Goal: Transaction & Acquisition: Purchase product/service

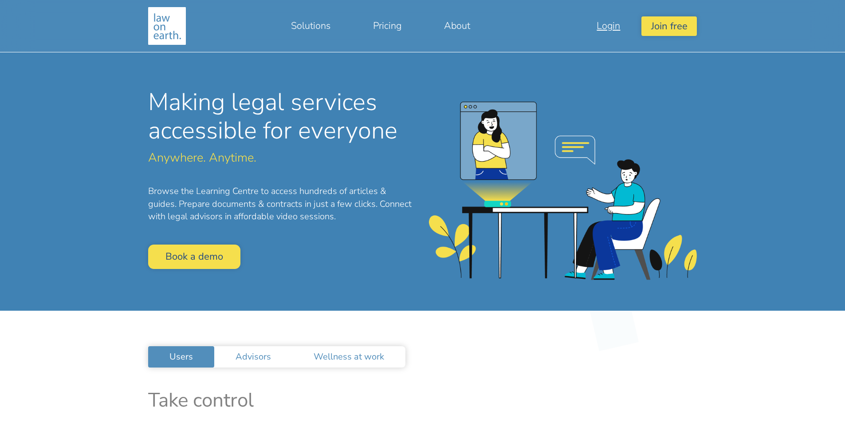
click at [612, 29] on link "Login" at bounding box center [608, 25] width 66 height 21
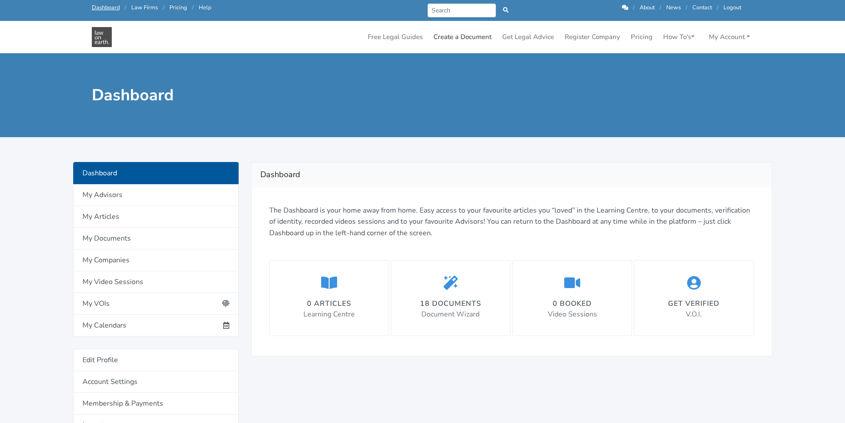
click at [449, 39] on link "Create a Document" at bounding box center [462, 36] width 65 height 17
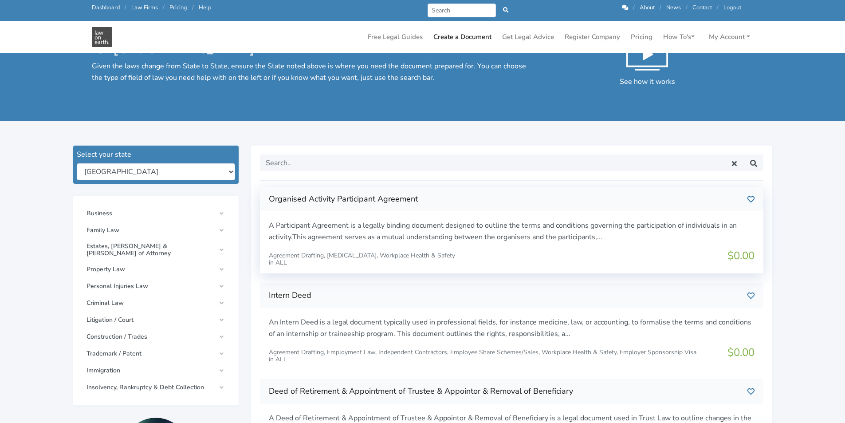
scroll to position [44, 0]
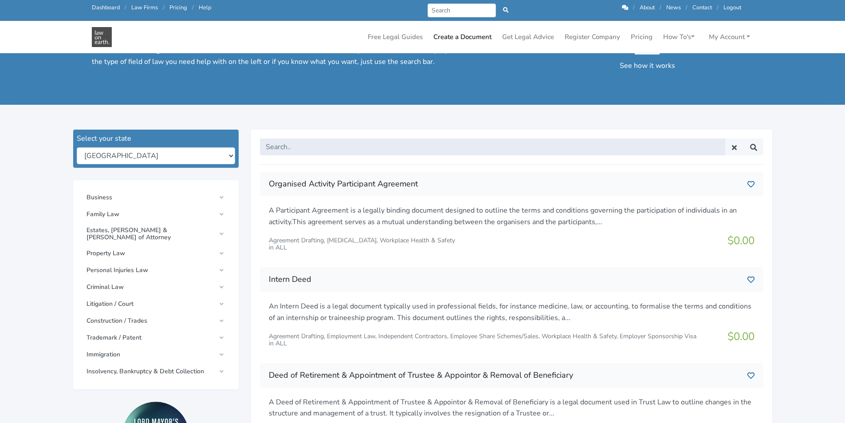
click at [440, 153] on input "text" at bounding box center [492, 146] width 465 height 17
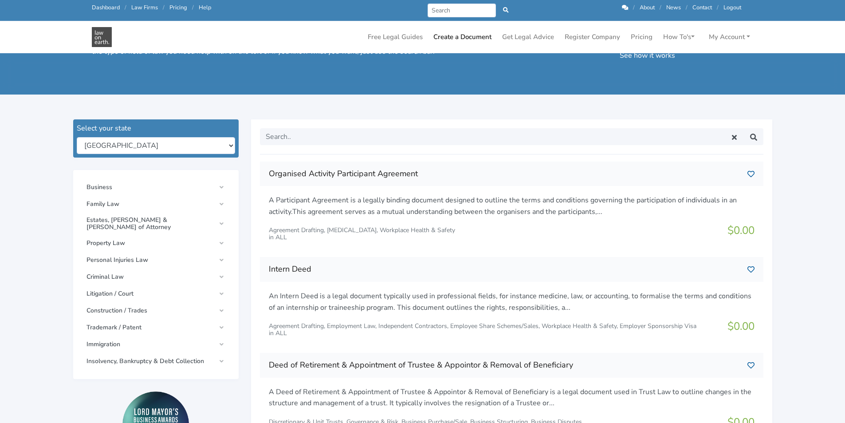
scroll to position [0, 0]
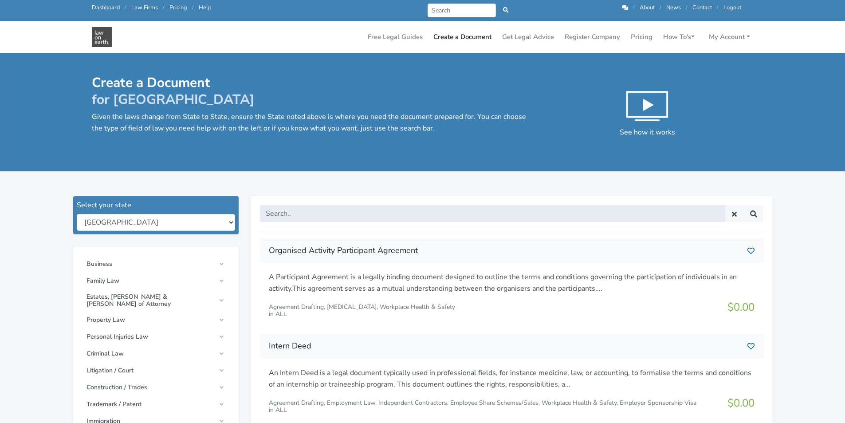
click at [425, 213] on input "text" at bounding box center [492, 213] width 465 height 17
type input "construction"
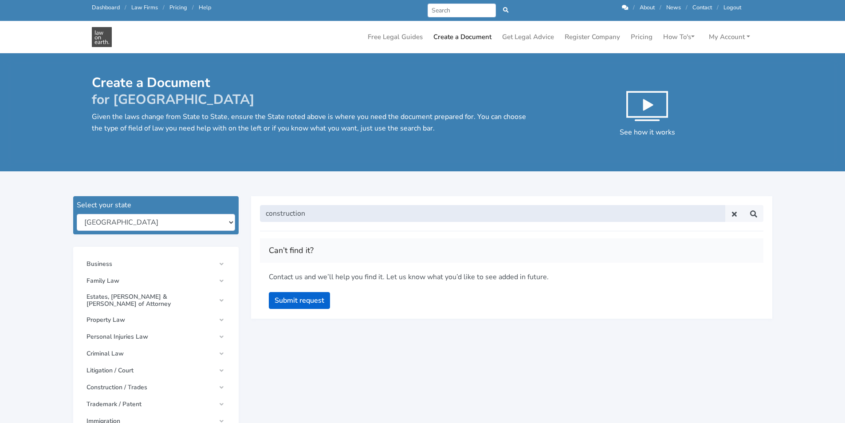
click at [425, 213] on input "construction" at bounding box center [492, 213] width 465 height 17
type input "contract"
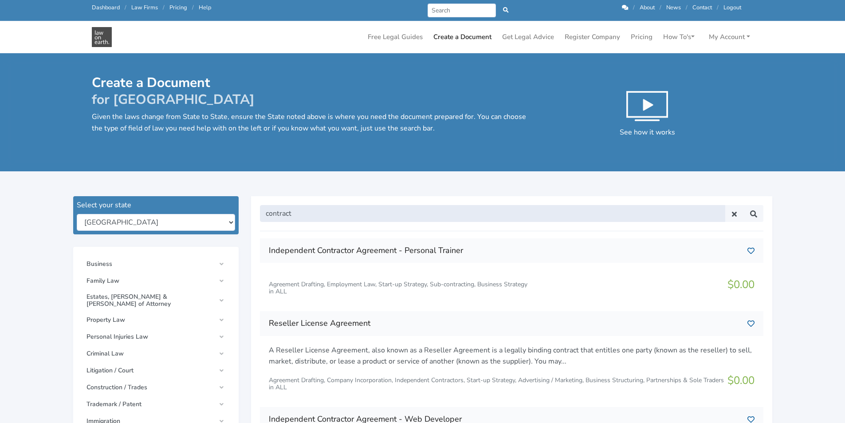
drag, startPoint x: 295, startPoint y: 215, endPoint x: 162, endPoint y: 221, distance: 133.2
type input "construction"
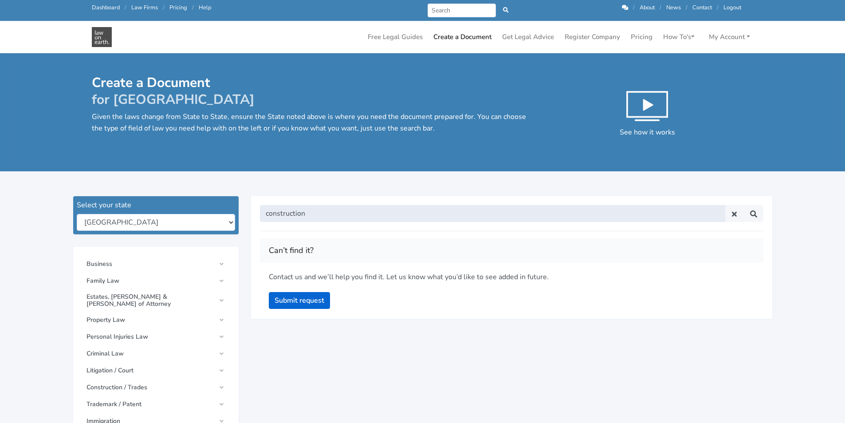
drag, startPoint x: 339, startPoint y: 207, endPoint x: 334, endPoint y: 209, distance: 5.8
click at [335, 208] on input "construction" at bounding box center [492, 213] width 465 height 17
click at [332, 209] on input "construction" at bounding box center [492, 213] width 465 height 17
click at [332, 210] on input "construction" at bounding box center [492, 213] width 465 height 17
type input "manufacturing"
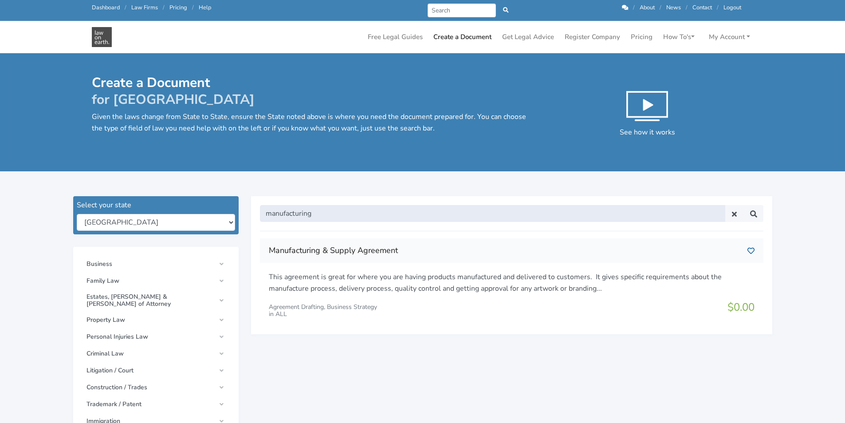
click at [345, 212] on input "manufacturing" at bounding box center [492, 213] width 465 height 17
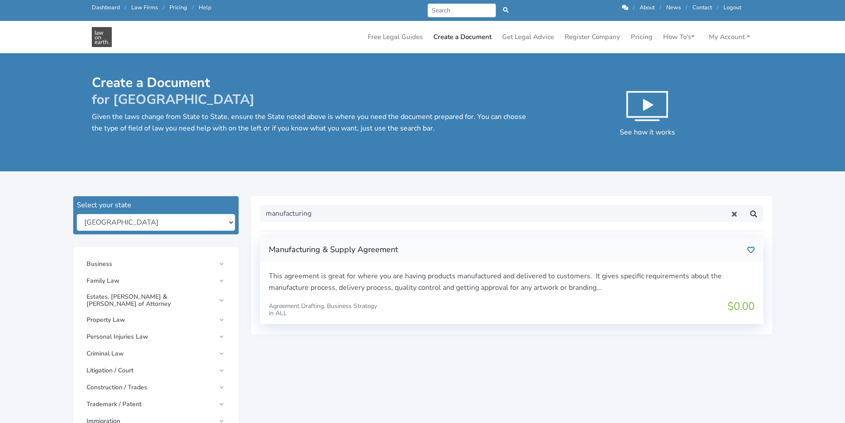
click at [543, 286] on p "This agreement is great for where you are having products manufactured and deli…" at bounding box center [512, 282] width 486 height 23
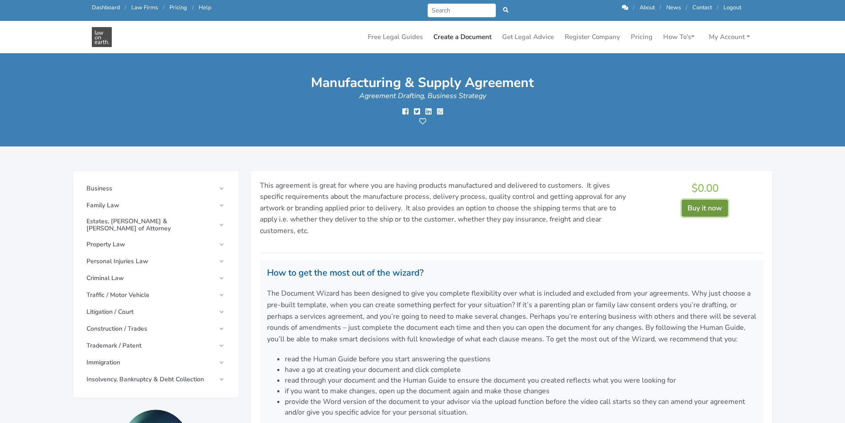
click at [693, 204] on button "Buy it now" at bounding box center [705, 208] width 46 height 17
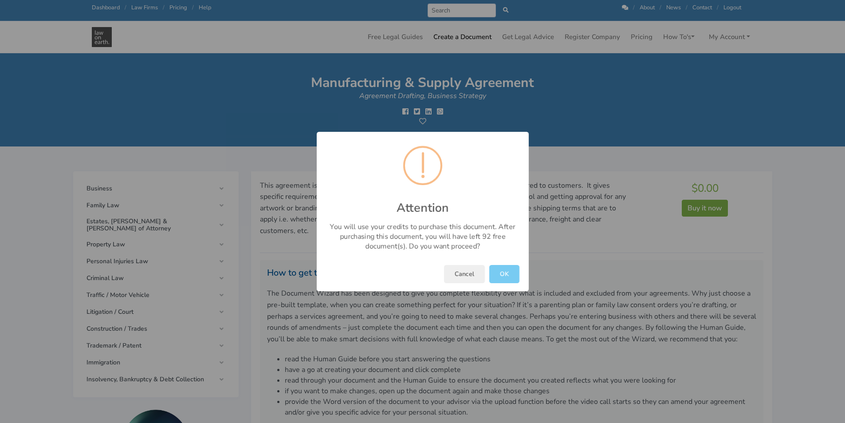
click at [507, 271] on button "OK" at bounding box center [504, 274] width 30 height 18
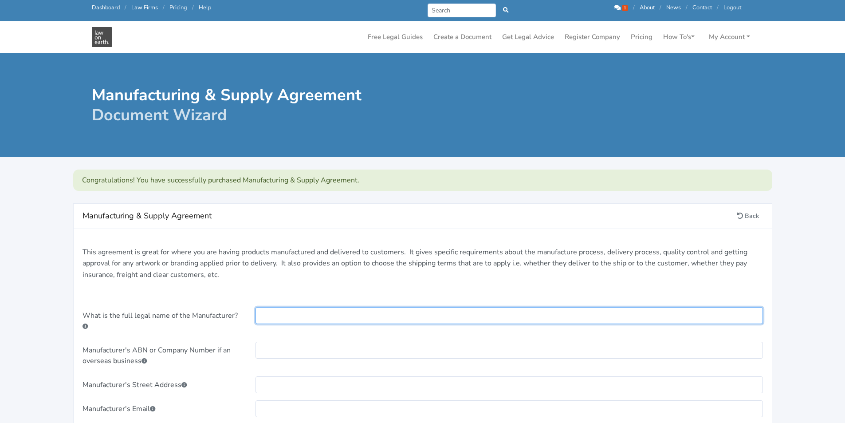
click at [282, 318] on input "text" at bounding box center [509, 315] width 507 height 17
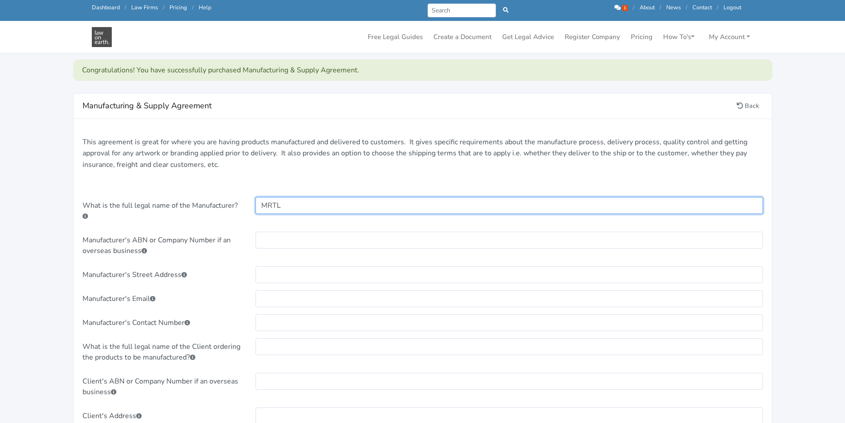
scroll to position [89, 0]
type input "MRTL"
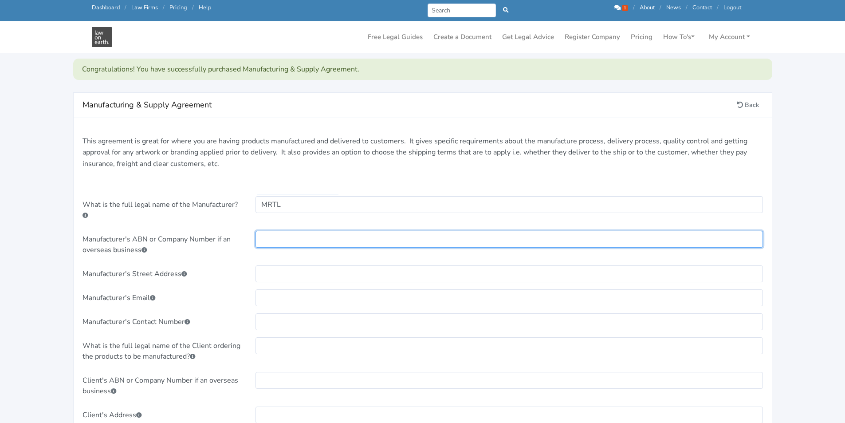
click at [278, 237] on input "text" at bounding box center [509, 239] width 507 height 17
type input "1"
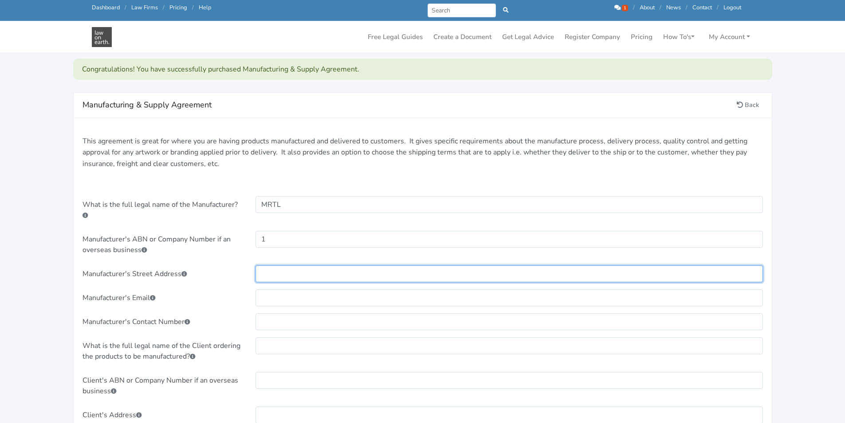
click at [290, 271] on input "text" at bounding box center [509, 273] width 507 height 17
type input "1"
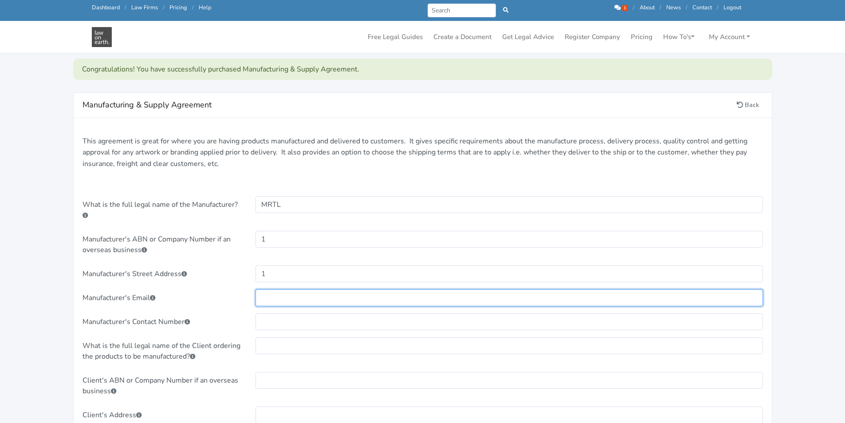
click at [273, 295] on input "text" at bounding box center [509, 297] width 507 height 17
type input "a@gmail"
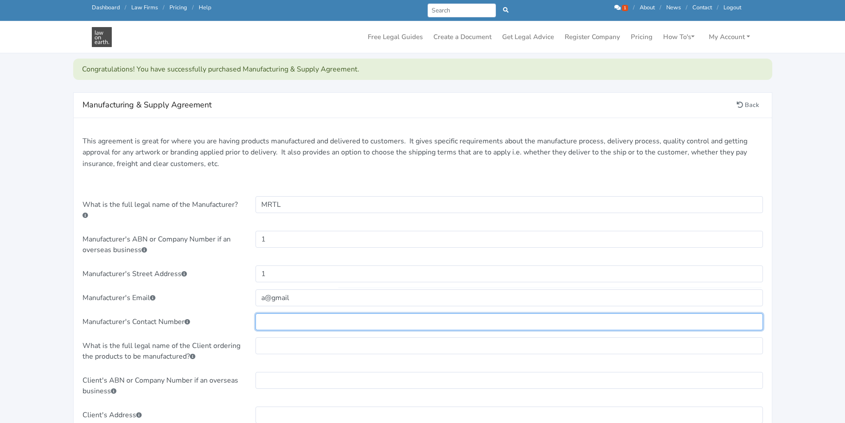
click at [269, 323] on input "text" at bounding box center [509, 321] width 507 height 17
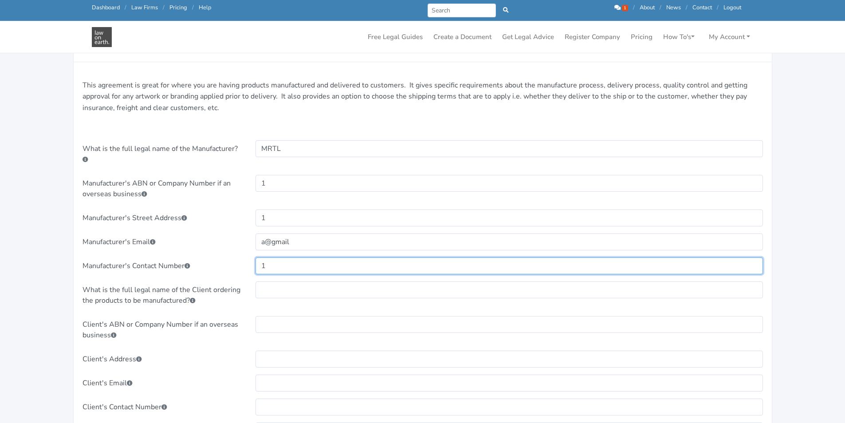
scroll to position [177, 0]
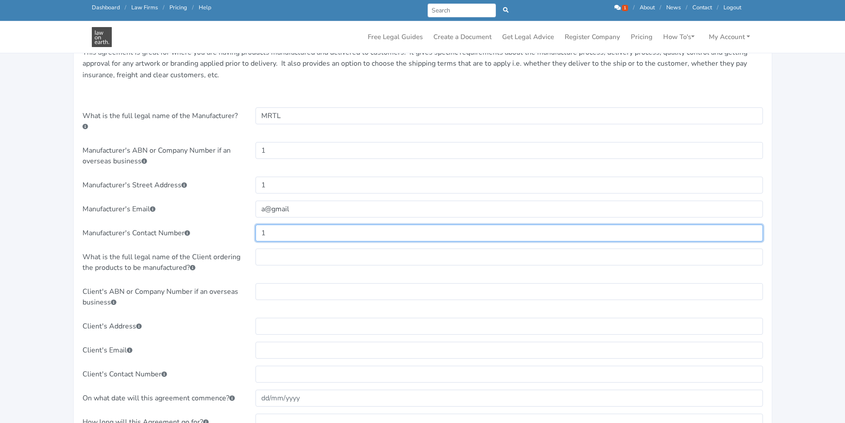
type input "1"
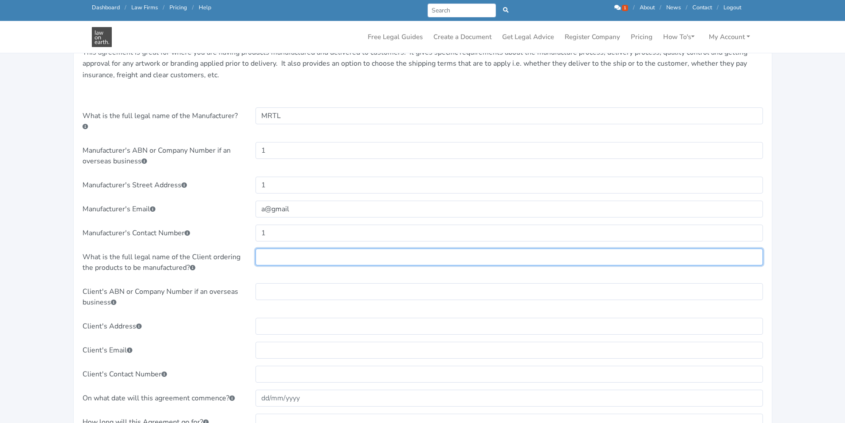
click at [268, 253] on input "text" at bounding box center [509, 256] width 507 height 17
type input "a"
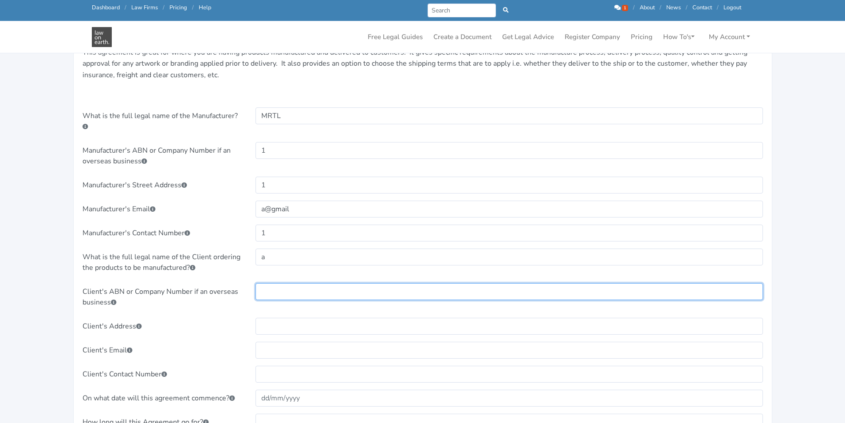
click at [268, 292] on input "text" at bounding box center [509, 291] width 507 height 17
type input "1"
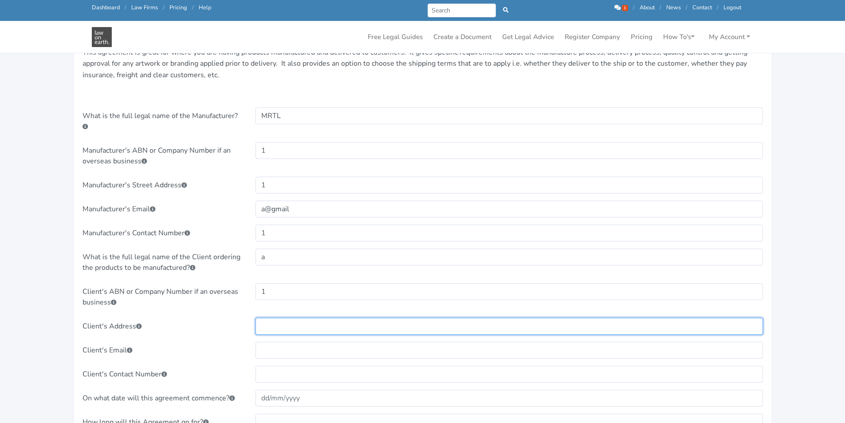
click at [270, 327] on input "text" at bounding box center [509, 326] width 507 height 17
type input "a"
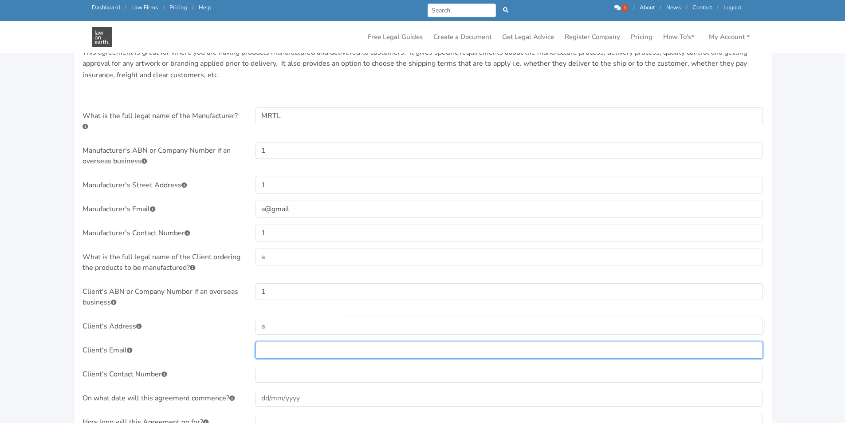
click at [264, 353] on input "text" at bounding box center [509, 350] width 507 height 17
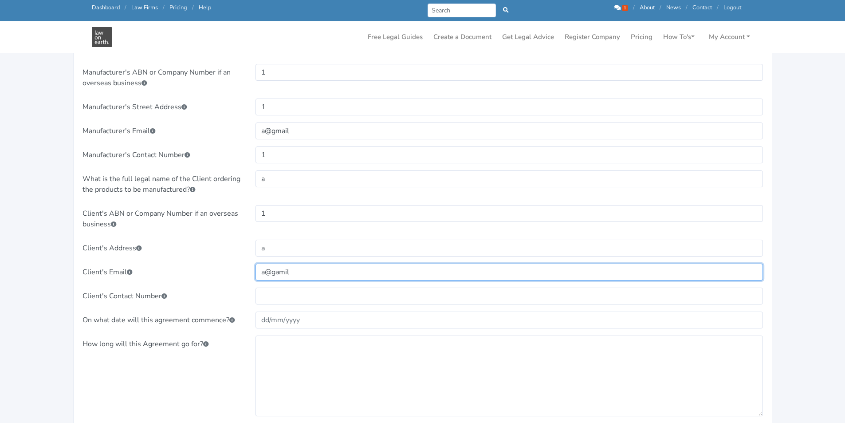
scroll to position [355, 0]
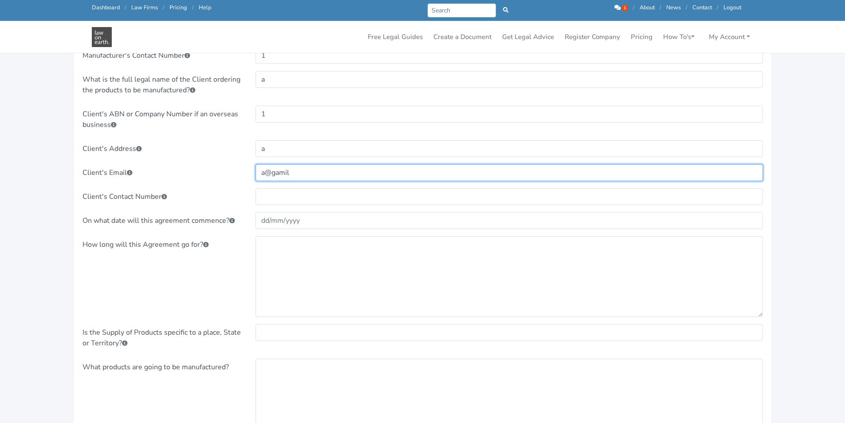
type input "a@gamil"
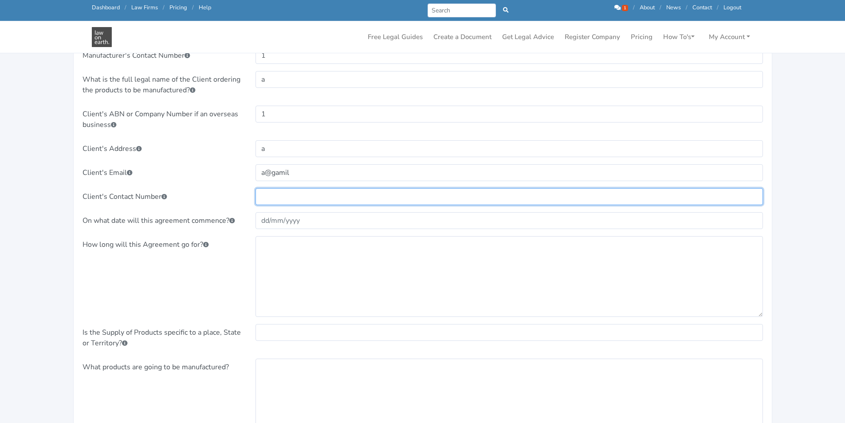
click at [290, 198] on input "text" at bounding box center [509, 196] width 507 height 17
type input "1"
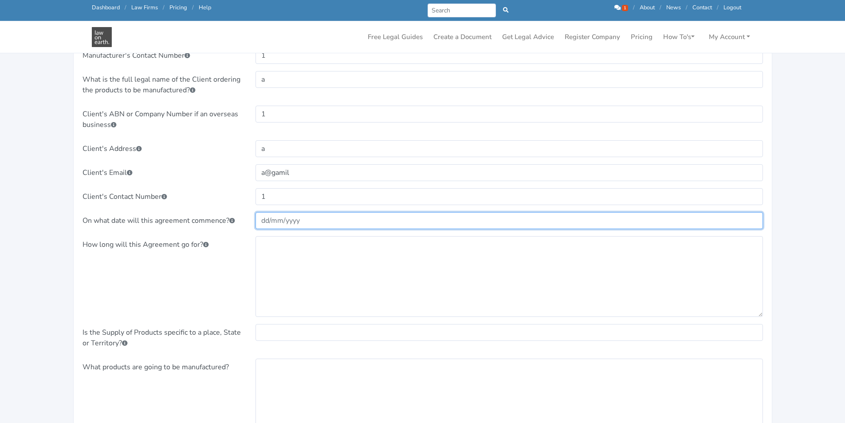
click at [274, 225] on input "text" at bounding box center [509, 220] width 507 height 17
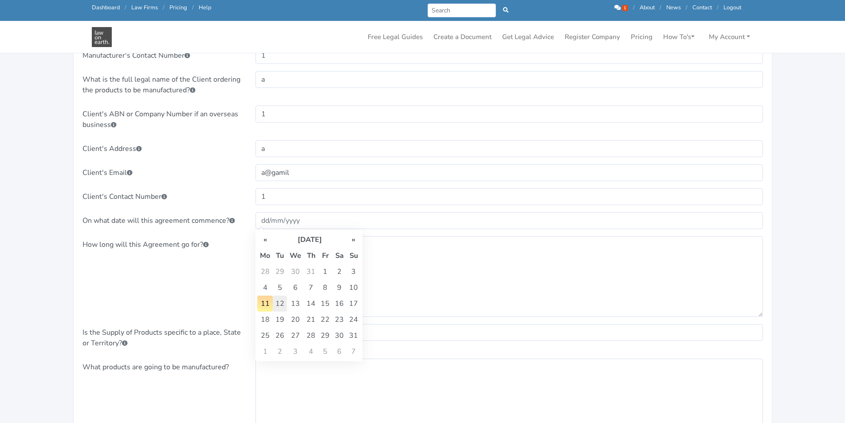
click at [285, 306] on td "12" at bounding box center [280, 303] width 14 height 16
type input "[DATE]"
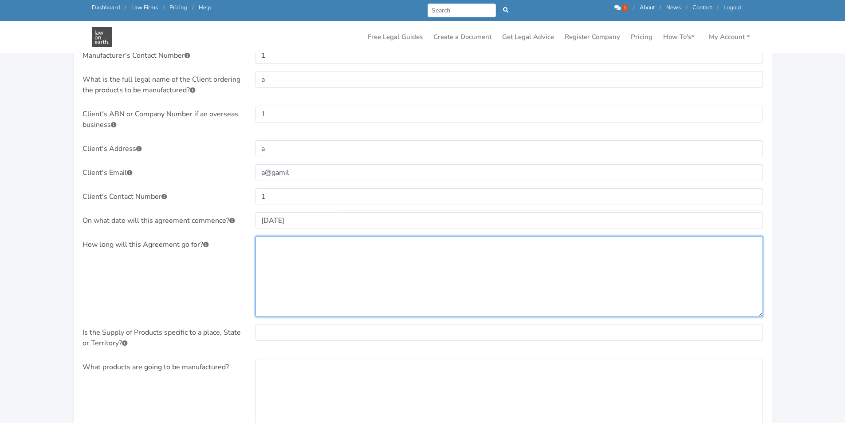
click at [275, 257] on textarea at bounding box center [509, 276] width 507 height 81
type textarea "1"
type textarea "A time"
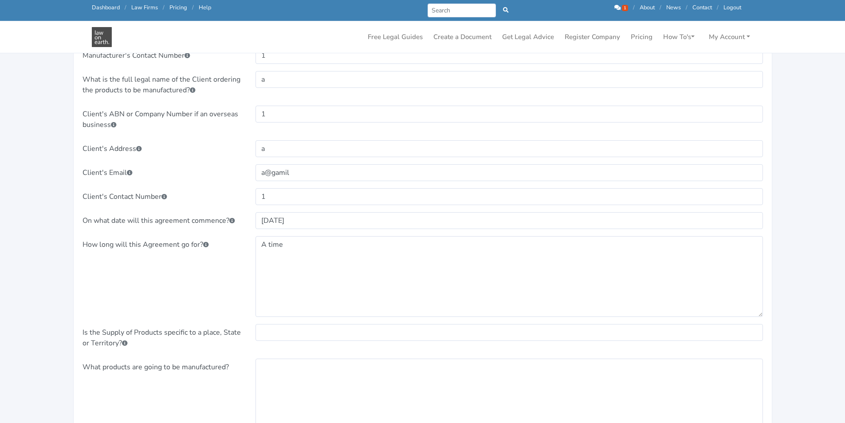
click at [301, 342] on div at bounding box center [509, 338] width 520 height 28
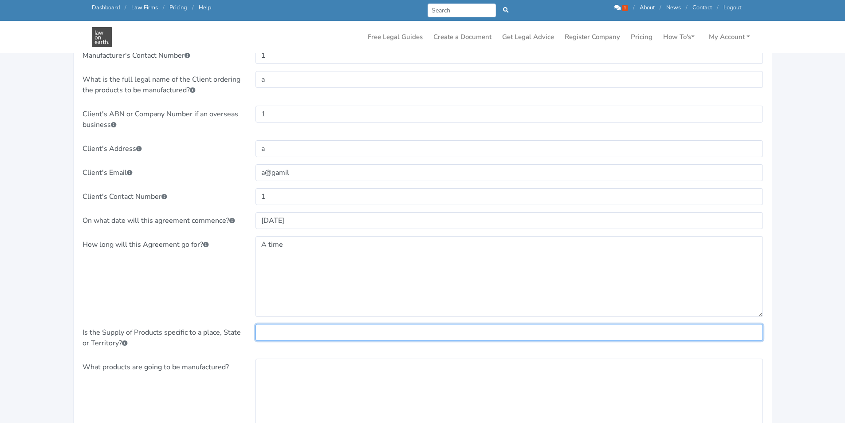
click at [303, 336] on input "text" at bounding box center [509, 332] width 507 height 17
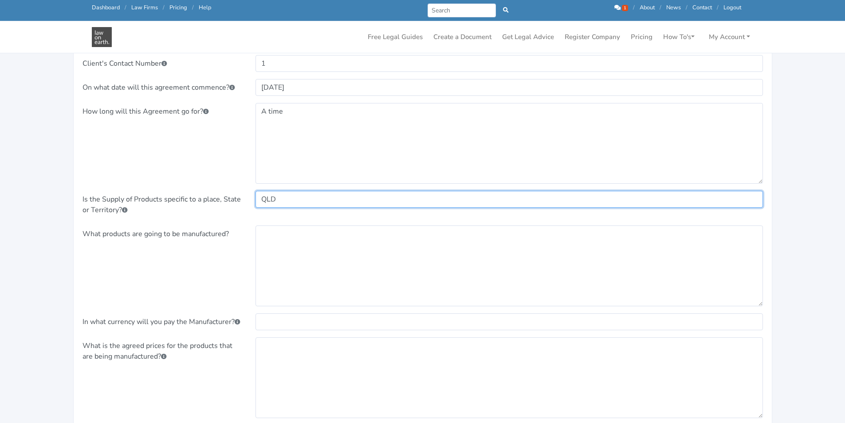
type input "QLD"
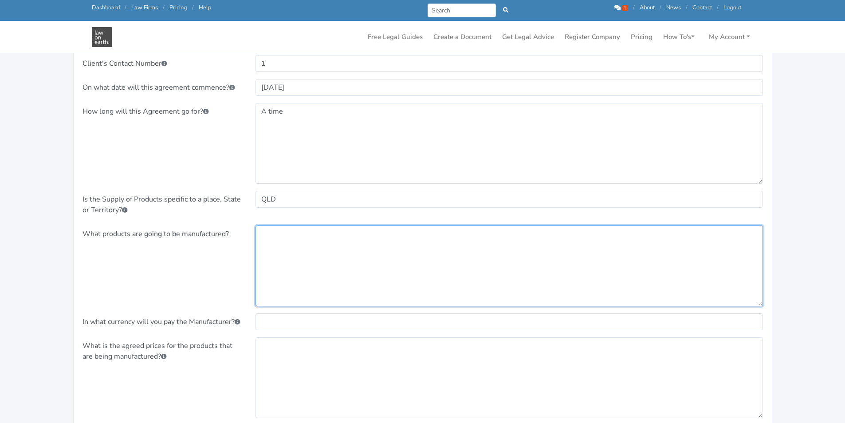
click at [368, 249] on textarea at bounding box center [509, 265] width 507 height 81
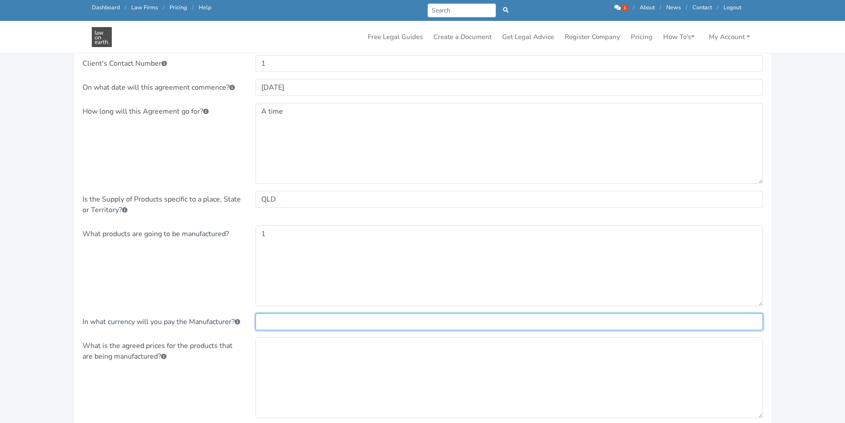
click at [316, 324] on input "text" at bounding box center [509, 321] width 507 height 17
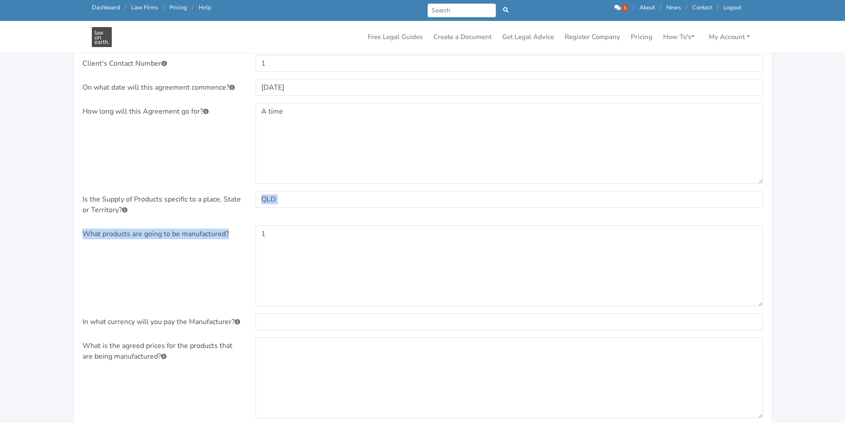
drag, startPoint x: 285, startPoint y: 214, endPoint x: 262, endPoint y: 221, distance: 24.3
click at [262, 221] on div "What is the full legal name of the Manufacturer? MRTL 1 1 a@gmail 1 a 1 a" at bounding box center [423, 315] width 680 height 1036
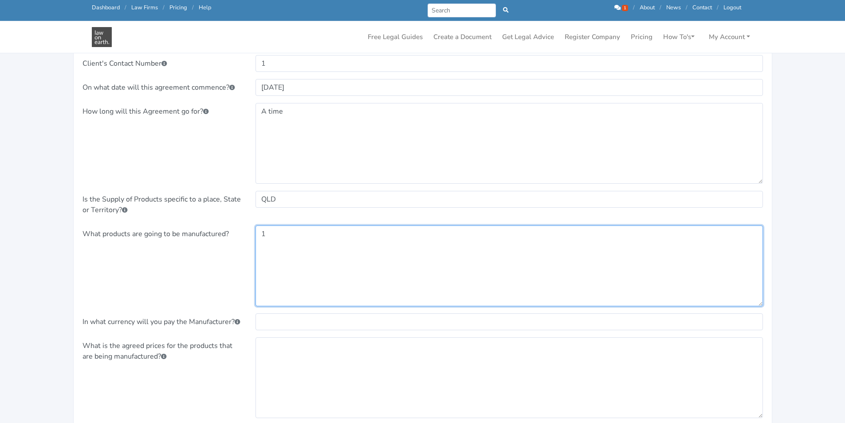
click at [277, 243] on textarea "1" at bounding box center [509, 265] width 507 height 81
click at [275, 236] on textarea "1" at bounding box center [509, 265] width 507 height 81
type textarea "a"
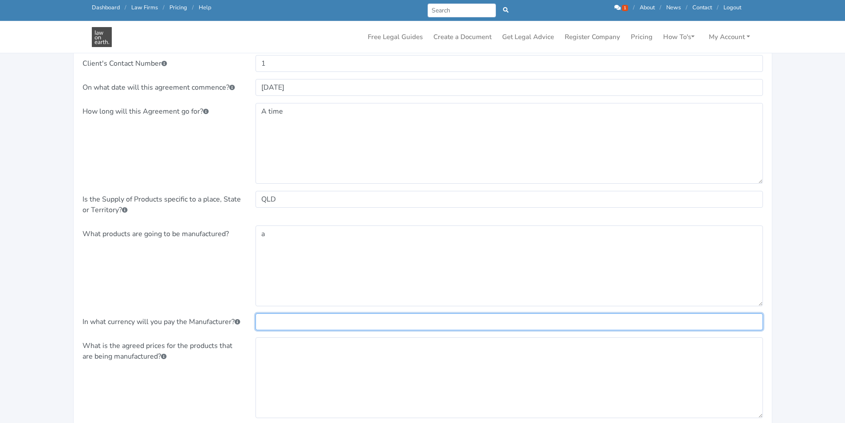
click at [290, 319] on input "text" at bounding box center [509, 321] width 507 height 17
type input "1"
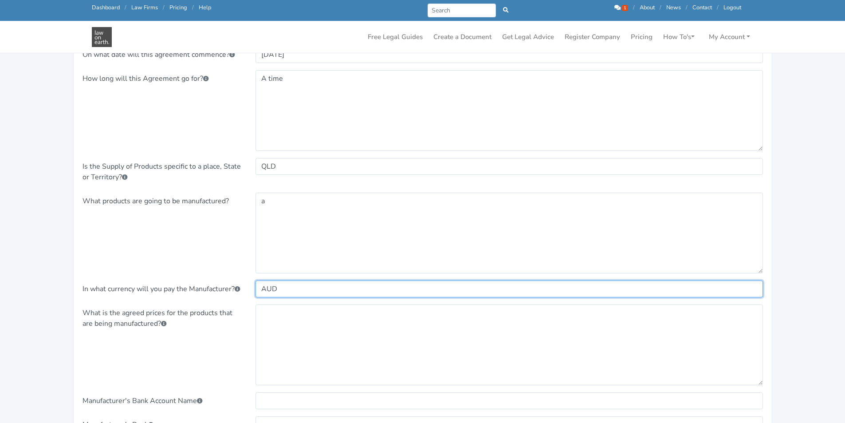
scroll to position [577, 0]
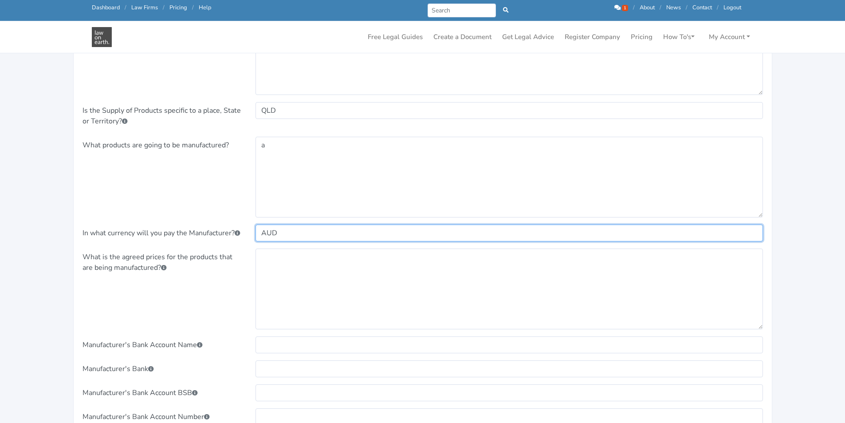
type input "AUD"
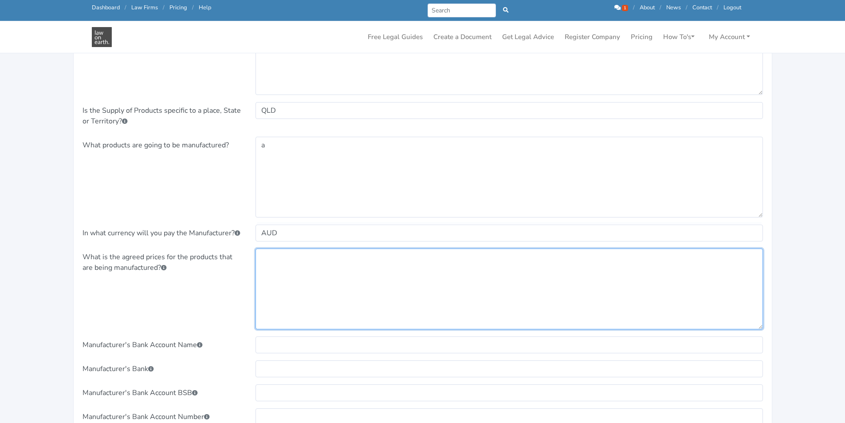
click at [300, 300] on textarea at bounding box center [509, 288] width 507 height 81
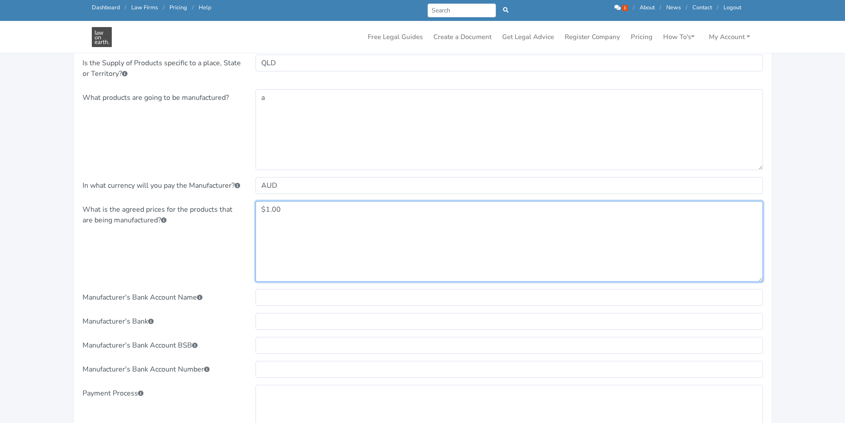
scroll to position [665, 0]
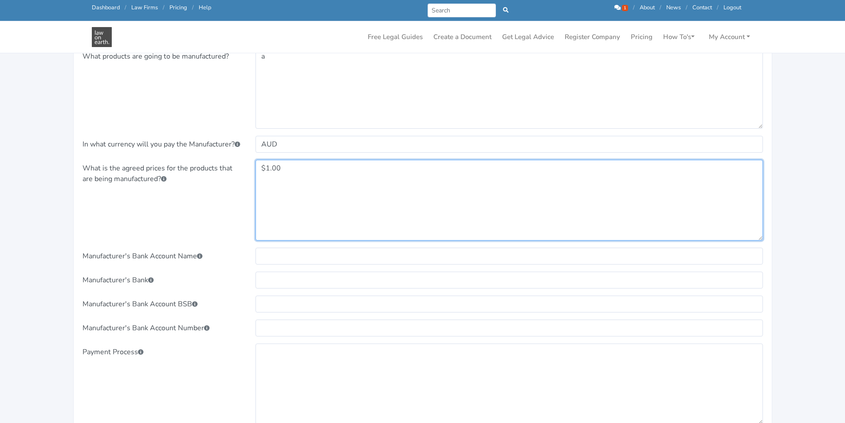
type textarea "$1.00"
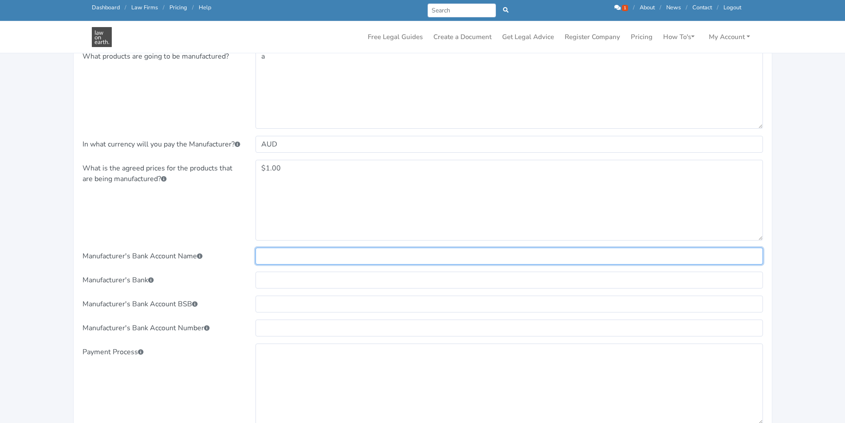
click at [281, 251] on input "text" at bounding box center [509, 256] width 507 height 17
type input "a"
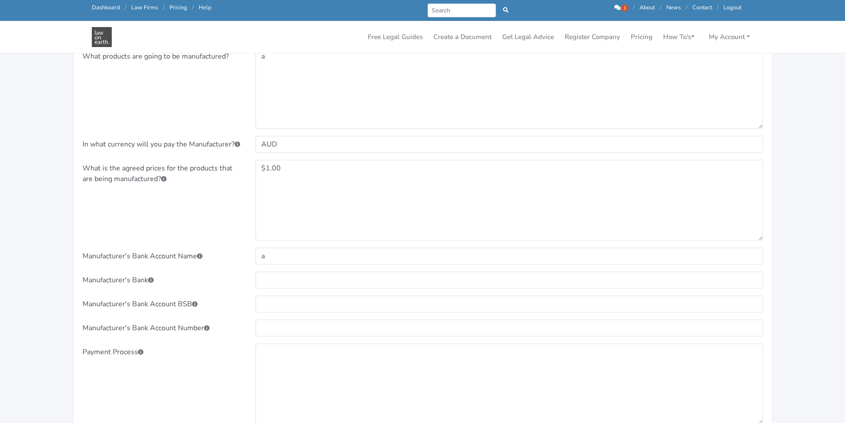
click at [276, 270] on div "What is the full legal name of the Manufacturer? MRTL 1 1 a@gmail 1 a 1 a" at bounding box center [423, 137] width 680 height 1036
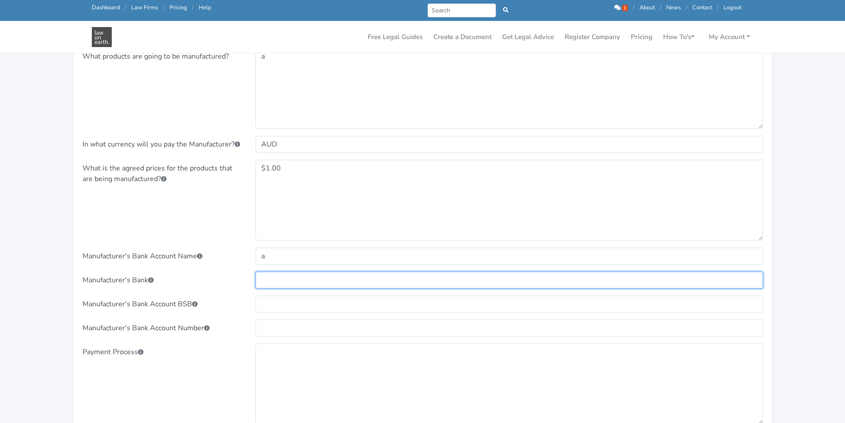
click at [275, 278] on input "text" at bounding box center [509, 279] width 507 height 17
type input "a"
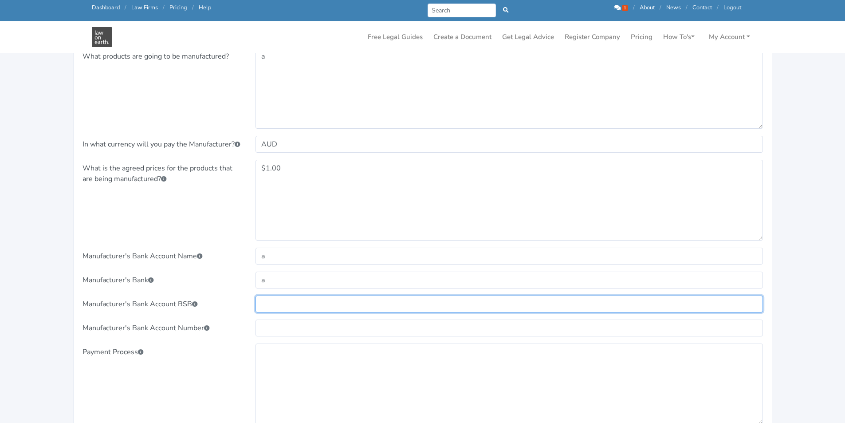
click at [271, 303] on input "text" at bounding box center [509, 303] width 507 height 17
type input "1"
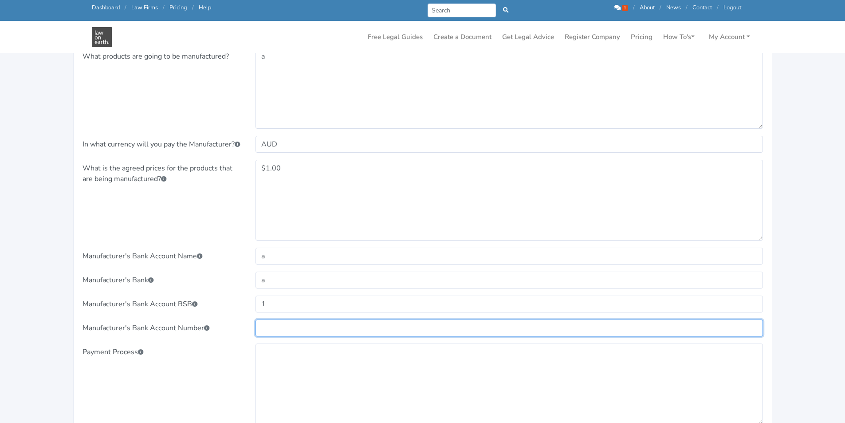
click at [274, 324] on input "text" at bounding box center [509, 327] width 507 height 17
type input "1"
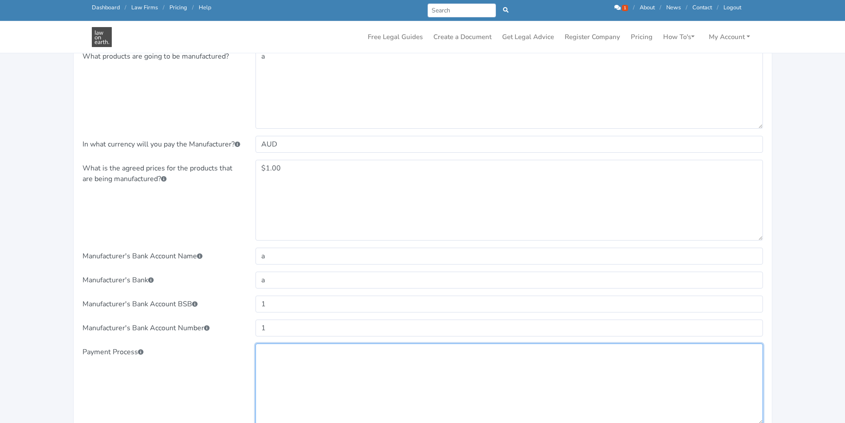
click at [270, 369] on textarea at bounding box center [509, 383] width 507 height 81
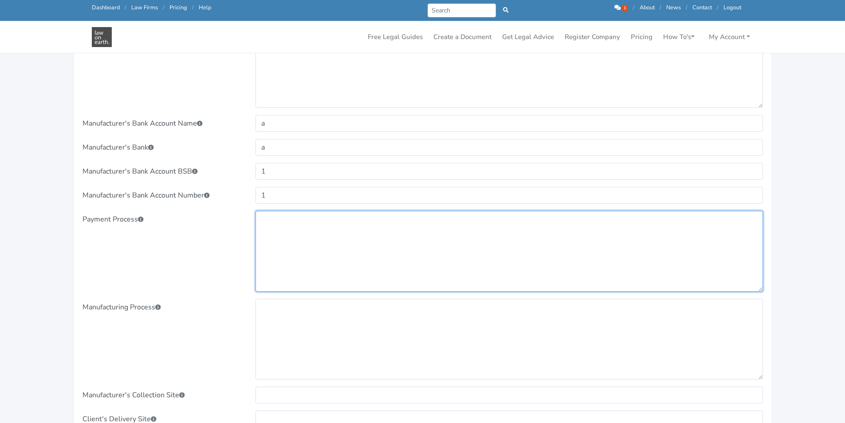
scroll to position [887, 0]
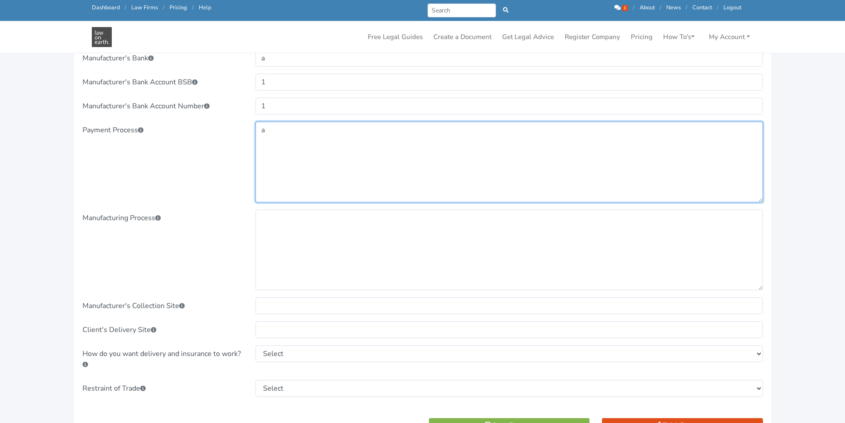
type textarea "a"
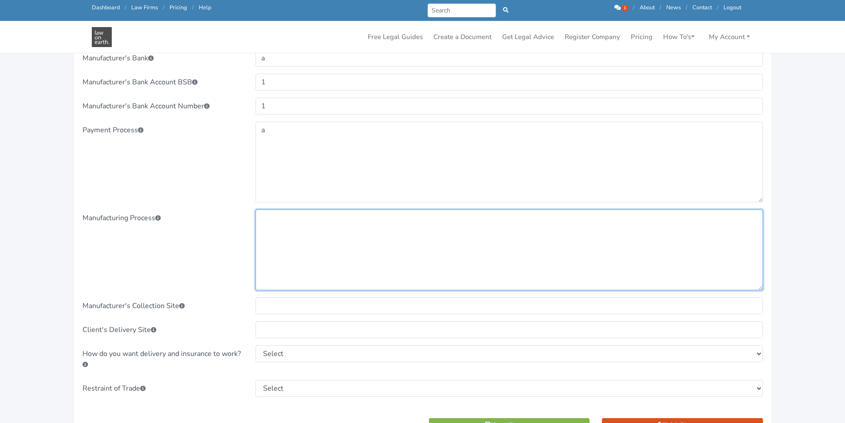
click at [276, 250] on textarea at bounding box center [509, 249] width 507 height 81
type textarea "a"
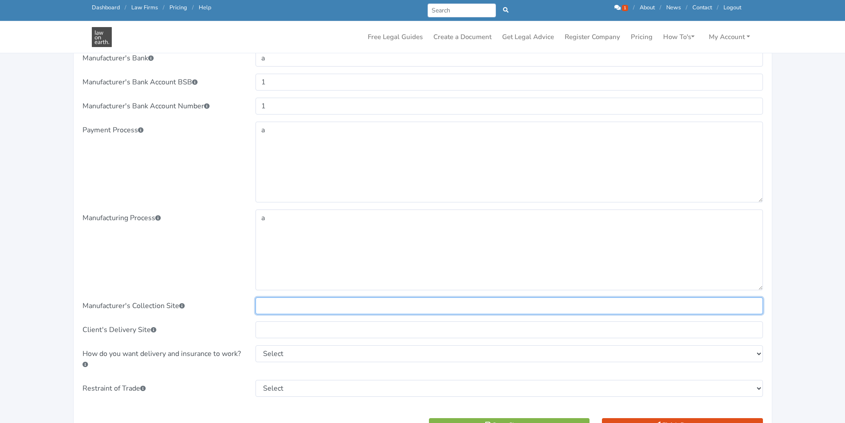
click at [281, 313] on input "text" at bounding box center [509, 305] width 507 height 17
type input "a"
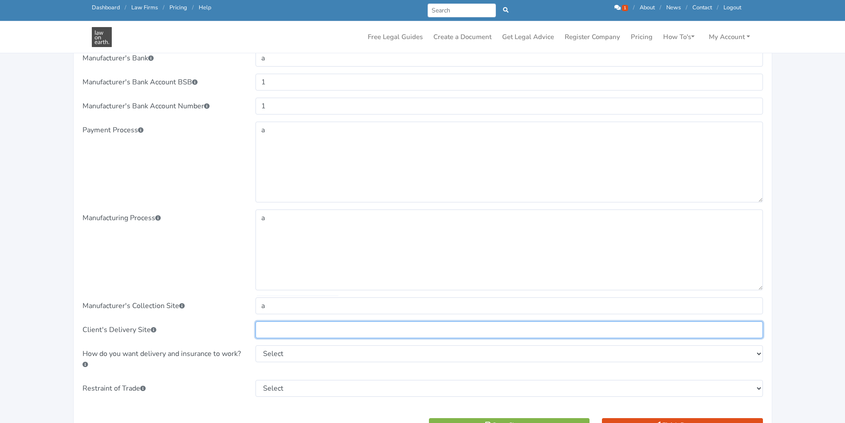
click at [283, 333] on input "text" at bounding box center [509, 329] width 507 height 17
type input "a"
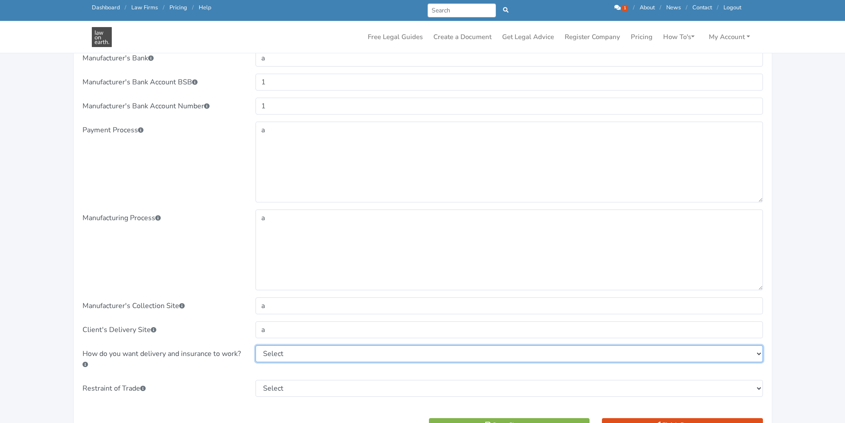
drag, startPoint x: 300, startPoint y: 354, endPoint x: 300, endPoint y: 343, distance: 10.2
drag, startPoint x: 300, startPoint y: 343, endPoint x: 282, endPoint y: 345, distance: 18.7
click at [282, 345] on select "Select Free Carrier (FCA) – Manufacturer arranges delivery and insurance at Cli…" at bounding box center [509, 353] width 507 height 17
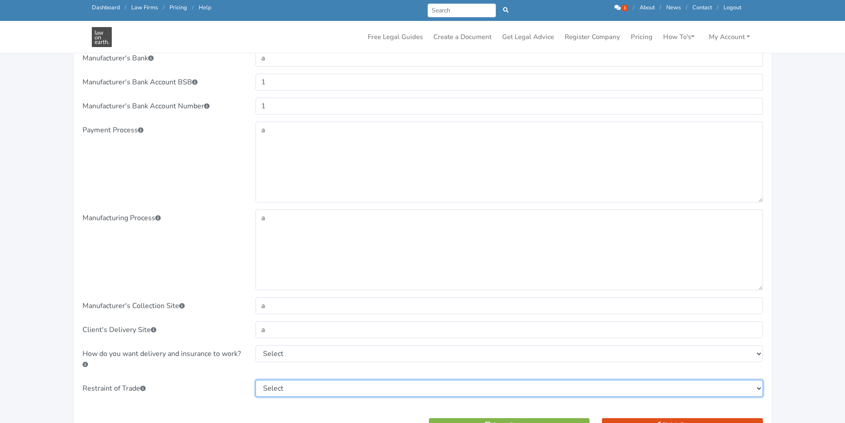
click at [287, 388] on select "Select Clause 18 Restraint of Trade DOES apply to this Agreement Clause 18 Rest…" at bounding box center [509, 388] width 507 height 17
select select "Clause 18 Restraint of Trade DOES NOT apply to this Agreement"
click at [256, 380] on select "Select Clause 18 Restraint of Trade DOES apply to this Agreement Clause 18 Rest…" at bounding box center [509, 388] width 507 height 17
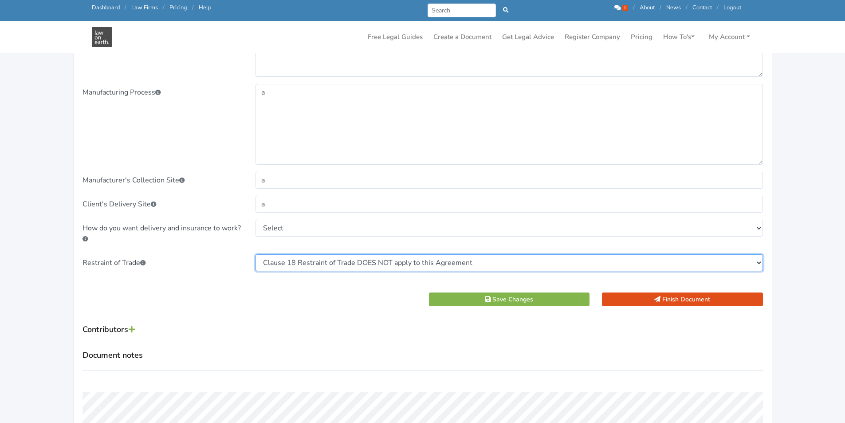
scroll to position [932, 0]
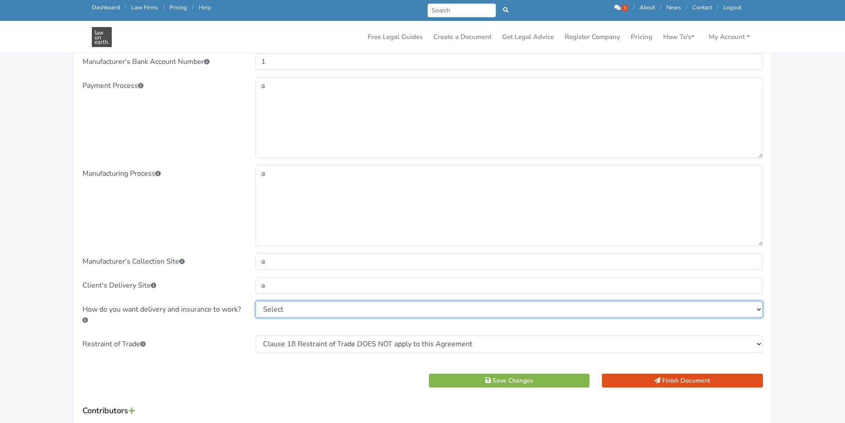
click at [291, 302] on select "Select Free Carrier (FCA) – Manufacturer arranges delivery and insurance at Cli…" at bounding box center [509, 309] width 507 height 17
select select "Free Carrier (FCA) – Manufacturer arranges delivery and insurance at Client’s c…"
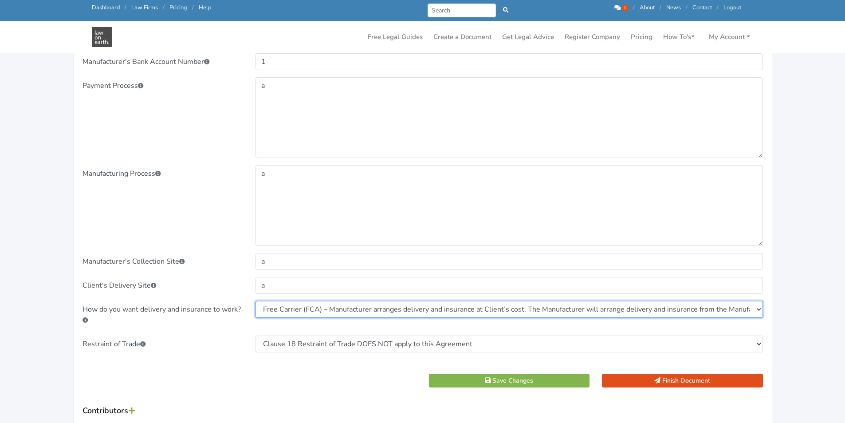
click at [256, 301] on select "Select Free Carrier (FCA) – Manufacturer arranges delivery and insurance at Cli…" at bounding box center [509, 309] width 507 height 17
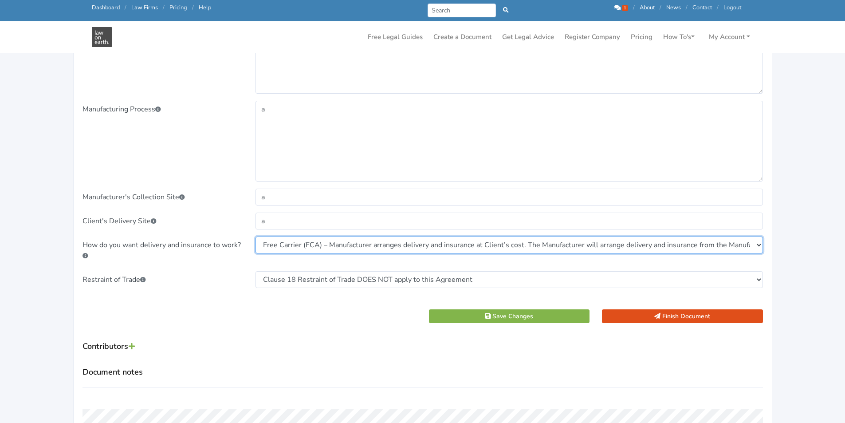
scroll to position [1065, 0]
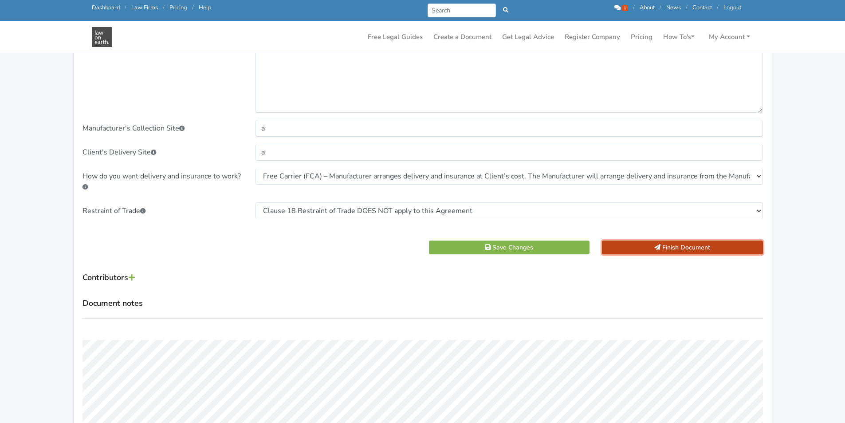
click at [631, 246] on button "Finish Document" at bounding box center [682, 247] width 161 height 14
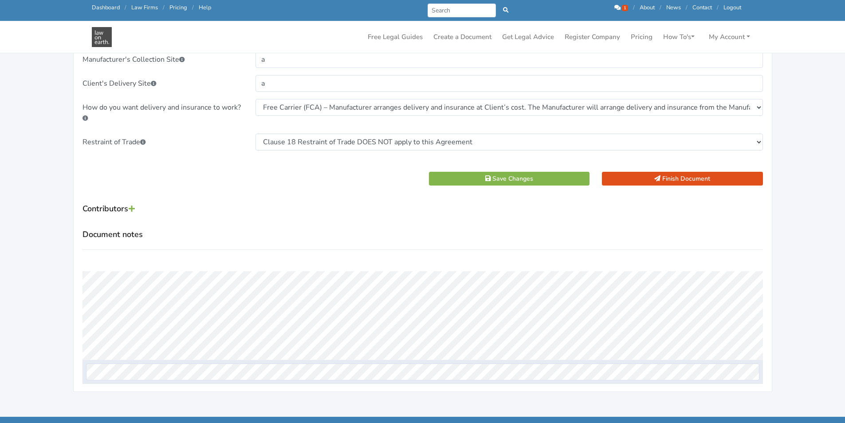
scroll to position [1242, 0]
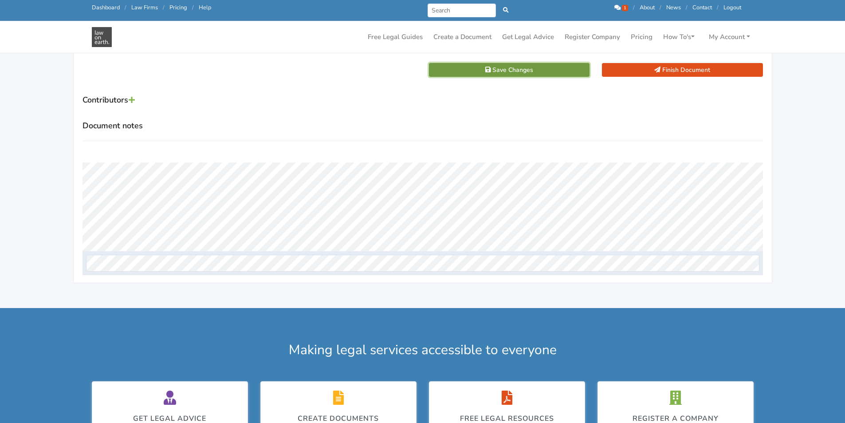
click at [514, 65] on button "Save Changes" at bounding box center [509, 70] width 161 height 14
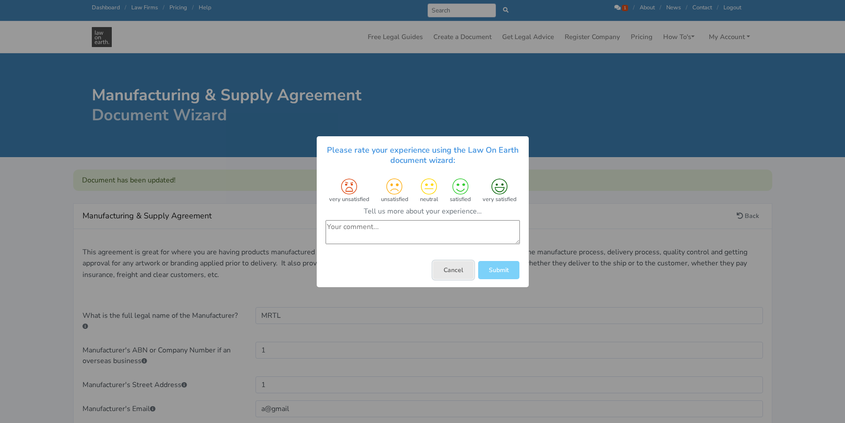
click at [450, 273] on button "Cancel" at bounding box center [453, 269] width 41 height 18
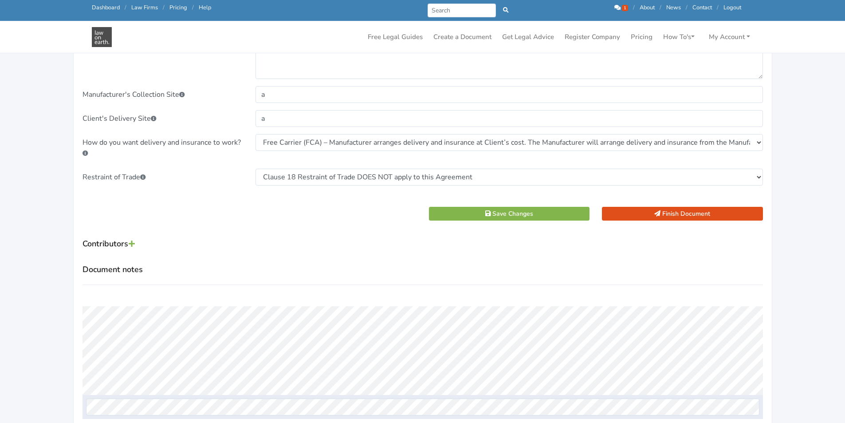
scroll to position [1153, 0]
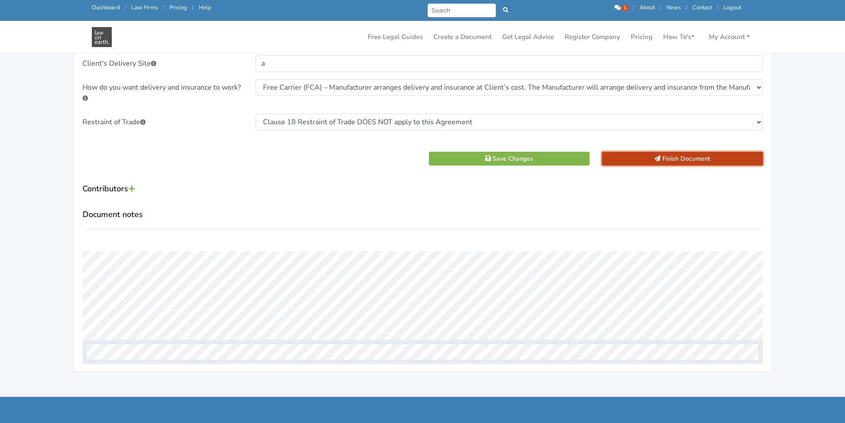
click at [654, 159] on icon "submit" at bounding box center [657, 158] width 6 height 6
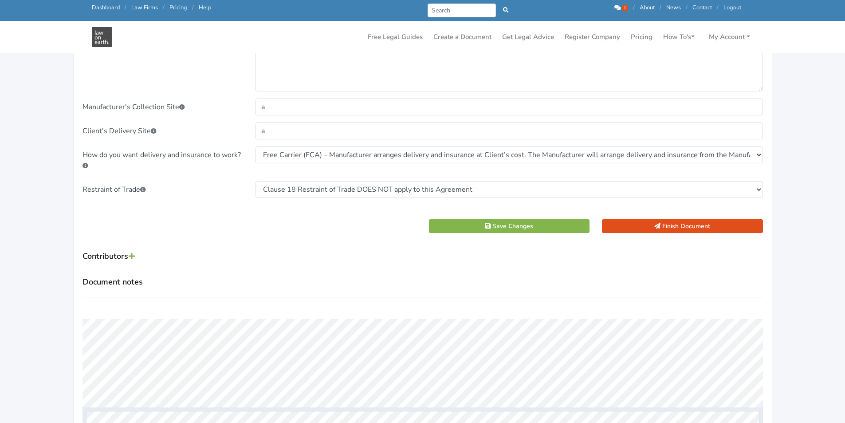
scroll to position [976, 0]
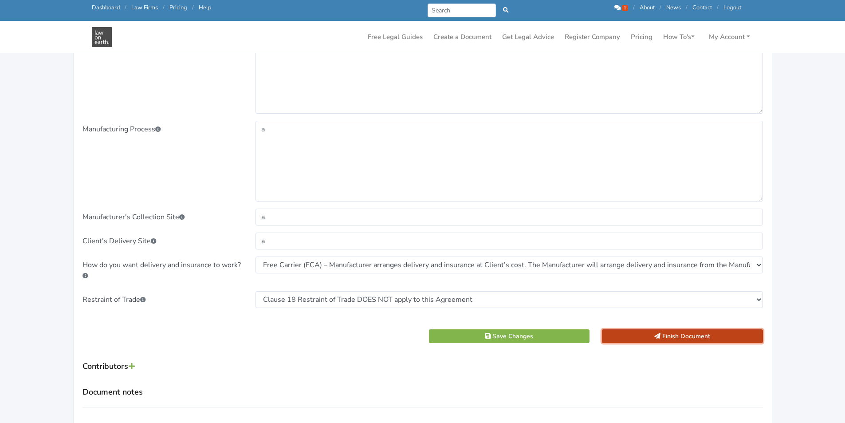
click at [668, 334] on button "Finish Document" at bounding box center [682, 336] width 161 height 14
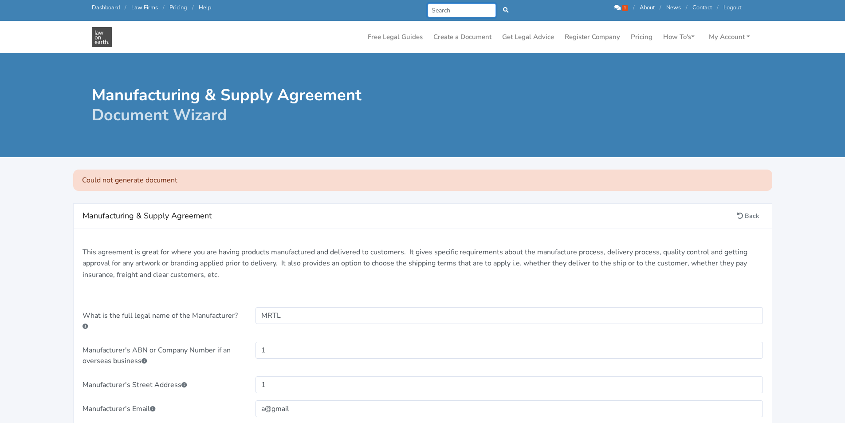
click at [464, 8] on input "Search" at bounding box center [462, 11] width 69 height 14
click at [724, 43] on link "My Account" at bounding box center [729, 36] width 48 height 17
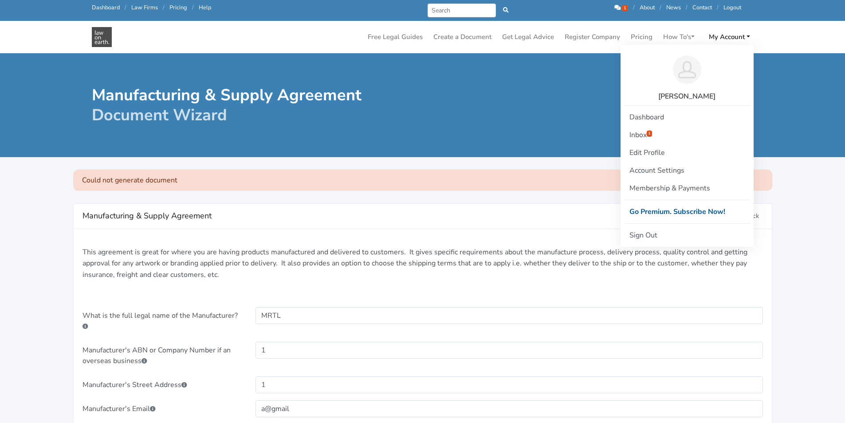
click at [401, 165] on div "Could not generate document" at bounding box center [423, 174] width 736 height 34
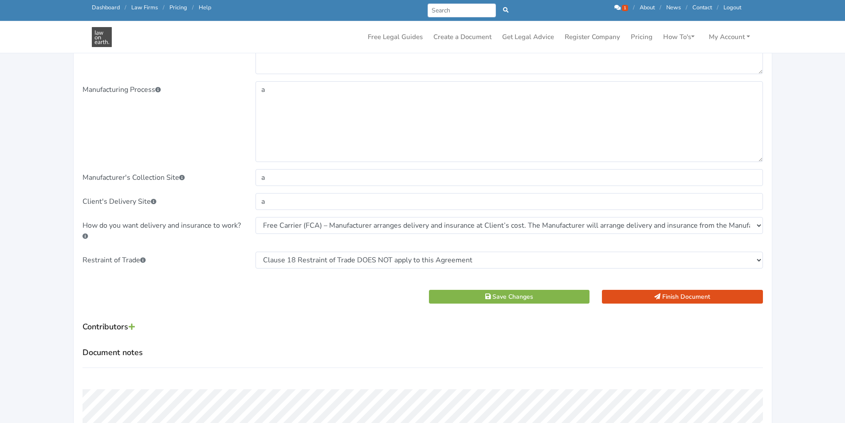
scroll to position [1153, 0]
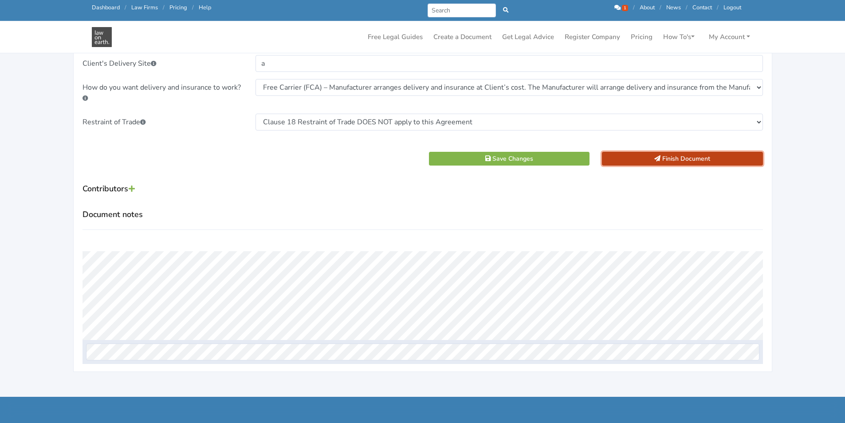
click at [656, 158] on icon "submit" at bounding box center [657, 158] width 6 height 6
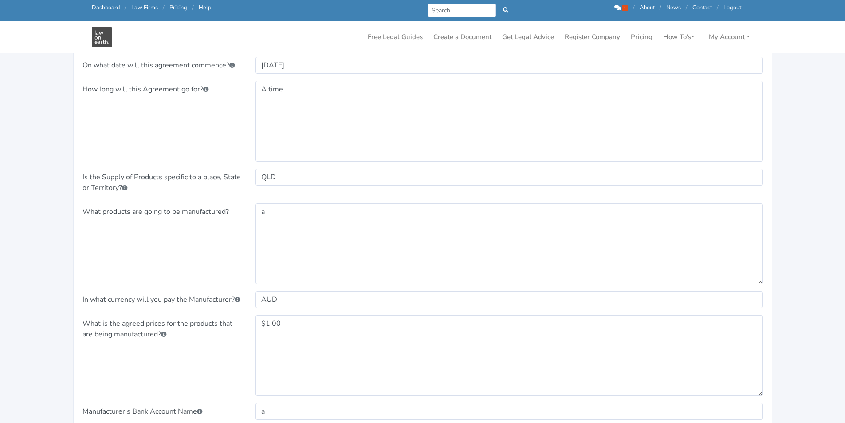
scroll to position [399, 0]
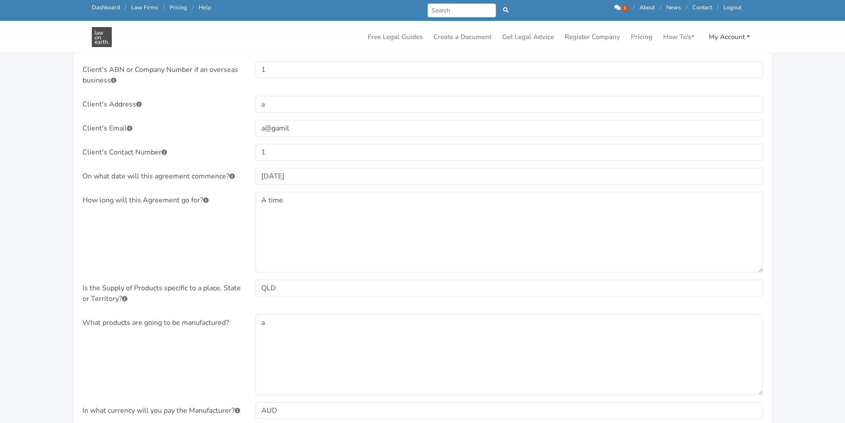
click at [724, 35] on link "My Account" at bounding box center [729, 36] width 48 height 17
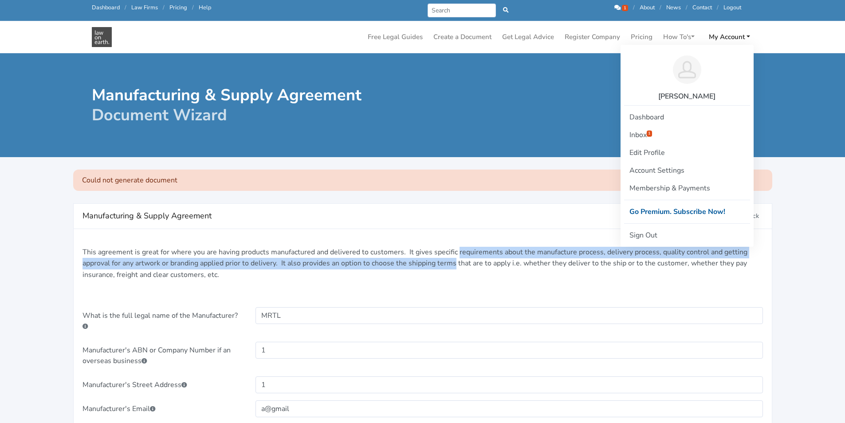
click at [456, 259] on p "This agreement is great for where you are having products manufactured and deli…" at bounding box center [423, 264] width 680 height 34
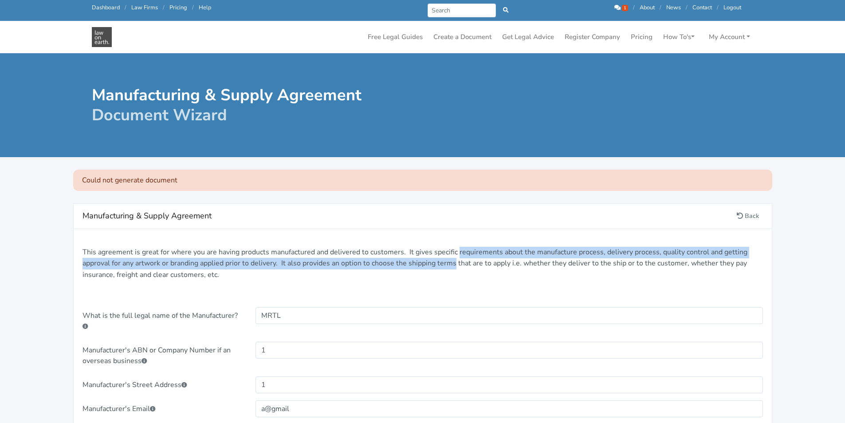
click at [461, 258] on p "This agreement is great for where you are having products manufactured and deli…" at bounding box center [423, 264] width 680 height 34
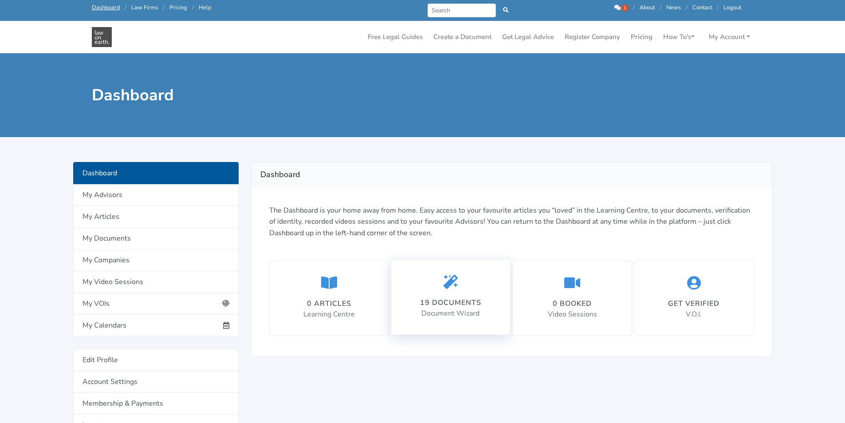
click at [470, 291] on div "19 documents Document Wizard" at bounding box center [450, 297] width 61 height 45
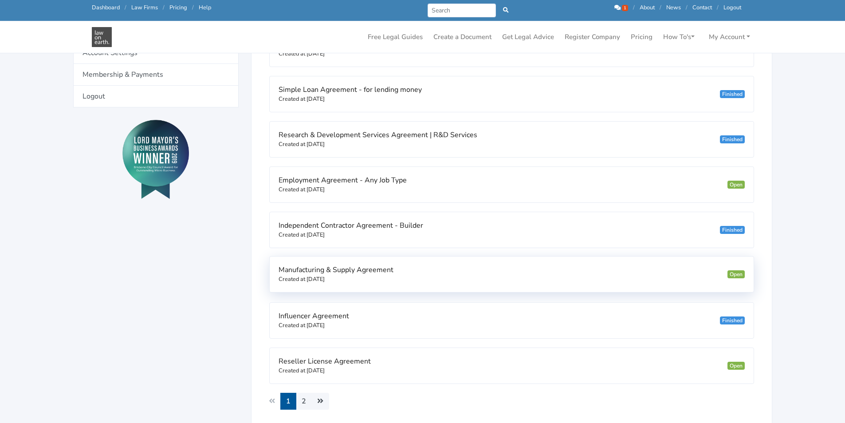
scroll to position [311, 0]
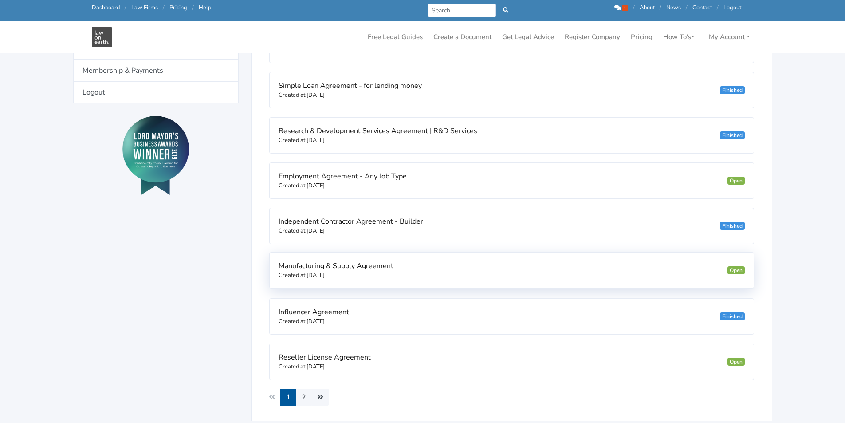
click at [430, 270] on div "Manufacturing & Supply Agreement Created at 22/03/2024 Open" at bounding box center [512, 269] width 484 height 35
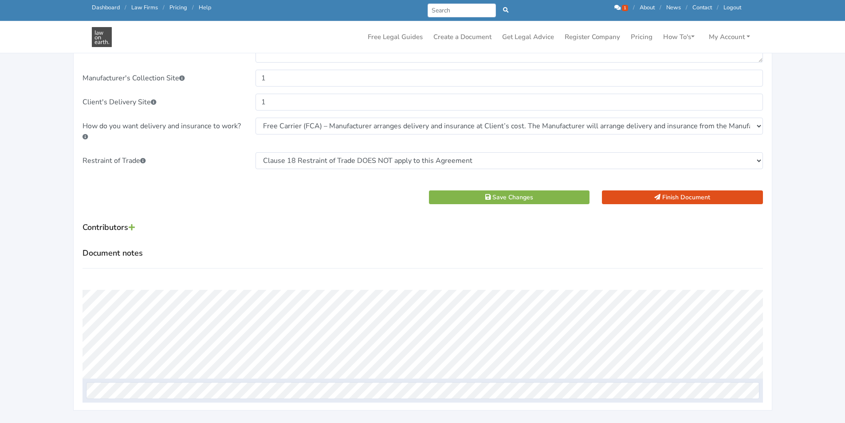
scroll to position [1153, 0]
